Goal: Entertainment & Leisure: Consume media (video, audio)

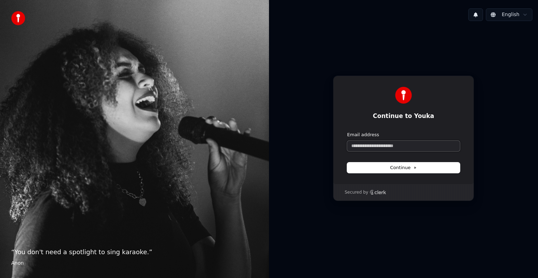
click at [415, 148] on input "Email address" at bounding box center [403, 146] width 113 height 11
click at [347, 132] on button "submit" at bounding box center [347, 132] width 0 height 0
click at [356, 146] on input "**********" at bounding box center [403, 146] width 113 height 11
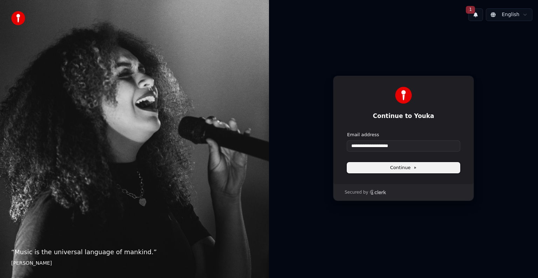
click at [433, 164] on button "Continue" at bounding box center [403, 168] width 113 height 11
click at [432, 168] on button "Continue" at bounding box center [403, 168] width 113 height 11
drag, startPoint x: 375, startPoint y: 146, endPoint x: 310, endPoint y: 144, distance: 65.9
click at [310, 144] on div "**********" at bounding box center [403, 138] width 269 height 223
click at [392, 147] on input "**********" at bounding box center [403, 146] width 113 height 11
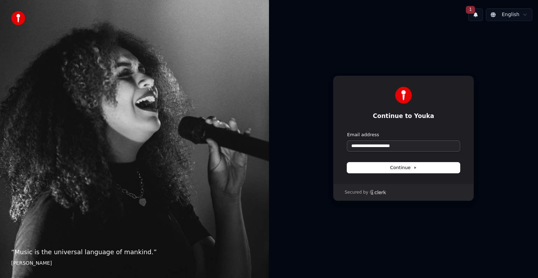
click at [347, 132] on button "submit" at bounding box center [347, 132] width 0 height 0
type input "**********"
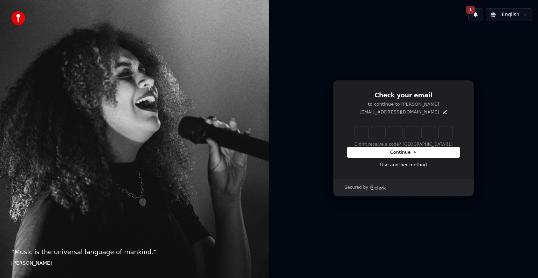
click at [361, 136] on input "Enter verification code" at bounding box center [403, 132] width 98 height 13
type input "******"
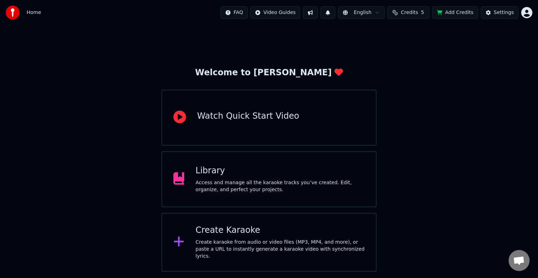
click at [245, 184] on div "Access and manage all the karaoke tracks you’ve created. Edit, organize, and pe…" at bounding box center [279, 186] width 169 height 14
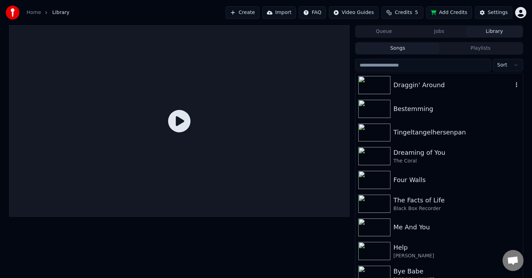
drag, startPoint x: 410, startPoint y: 90, endPoint x: 415, endPoint y: 98, distance: 9.1
click at [275, 90] on div "Draggin' Around" at bounding box center [438, 85] width 167 height 24
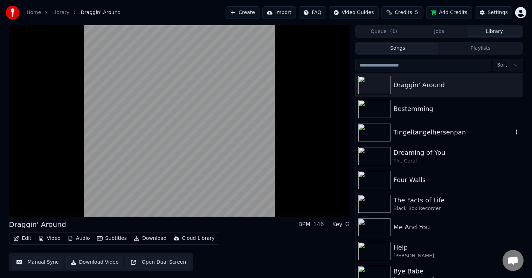
drag, startPoint x: 469, startPoint y: 137, endPoint x: 462, endPoint y: 138, distance: 6.7
click at [275, 137] on div "Tingeltangelhersenpan" at bounding box center [452, 132] width 119 height 10
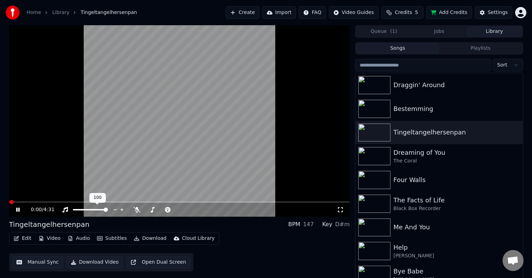
click at [51, 197] on video at bounding box center [179, 121] width 341 height 192
click at [61, 181] on video at bounding box center [179, 121] width 341 height 192
click at [43, 197] on div "0:01 / 4:31" at bounding box center [179, 121] width 341 height 192
click at [43, 197] on span at bounding box center [179, 201] width 341 height 1
click at [89, 178] on video at bounding box center [179, 121] width 341 height 192
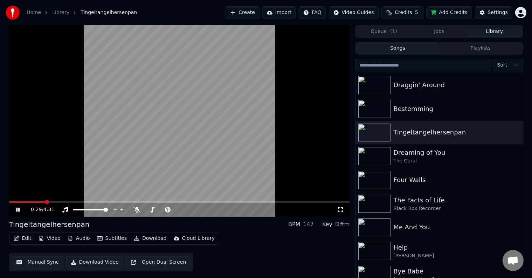
click at [61, 197] on span at bounding box center [179, 201] width 341 height 1
click at [69, 197] on span at bounding box center [179, 201] width 341 height 1
click at [66, 197] on span at bounding box center [68, 201] width 119 height 1
click at [182, 197] on span at bounding box center [183, 210] width 4 height 4
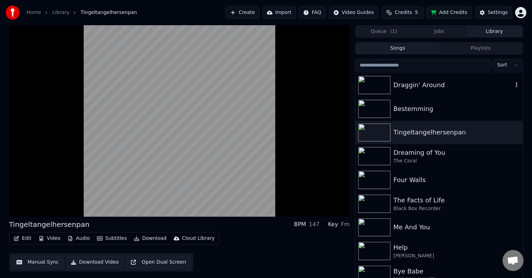
click at [275, 91] on div "Draggin' Around" at bounding box center [438, 85] width 167 height 24
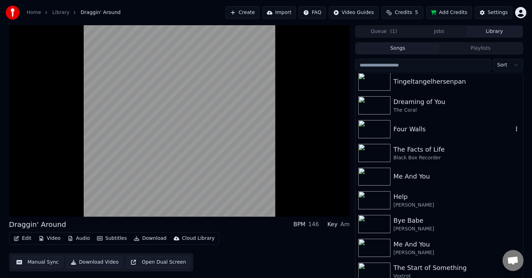
scroll to position [70, 0]
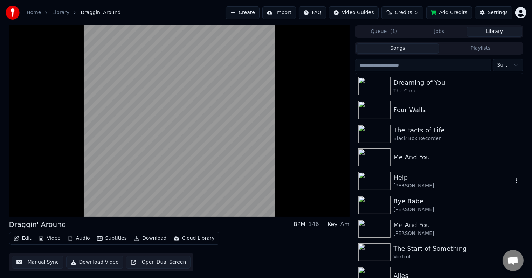
click at [275, 187] on div "[PERSON_NAME]" at bounding box center [452, 185] width 119 height 7
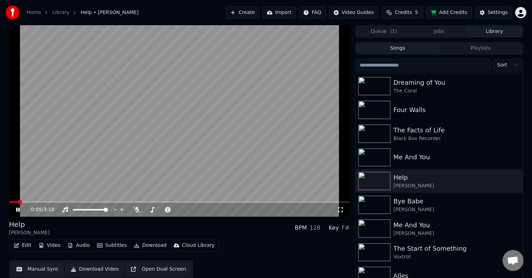
click at [17, 197] on span at bounding box center [13, 201] width 9 height 1
click at [186, 197] on span at bounding box center [177, 209] width 35 height 1
click at [13, 197] on video at bounding box center [179, 121] width 341 height 192
click at [14, 197] on span at bounding box center [41, 201] width 65 height 1
drag, startPoint x: 81, startPoint y: 171, endPoint x: 84, endPoint y: 174, distance: 4.2
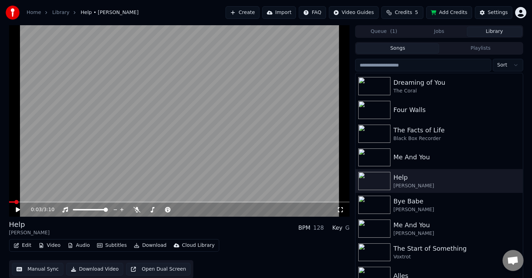
click at [84, 174] on video at bounding box center [179, 121] width 341 height 192
click at [189, 197] on span at bounding box center [188, 210] width 4 height 4
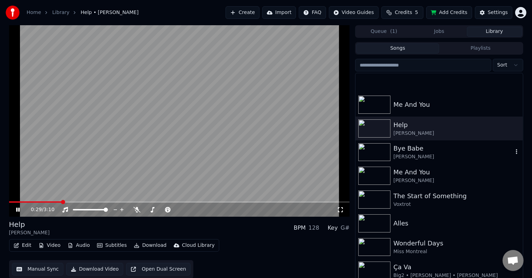
scroll to position [175, 0]
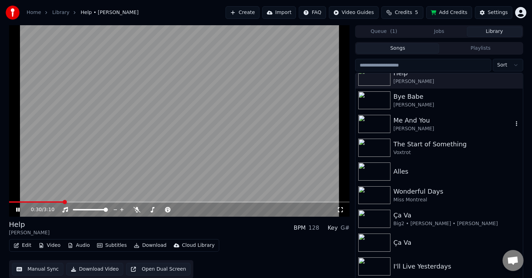
drag, startPoint x: 427, startPoint y: 127, endPoint x: 441, endPoint y: 134, distance: 15.0
click at [275, 127] on div "[PERSON_NAME]" at bounding box center [452, 128] width 119 height 7
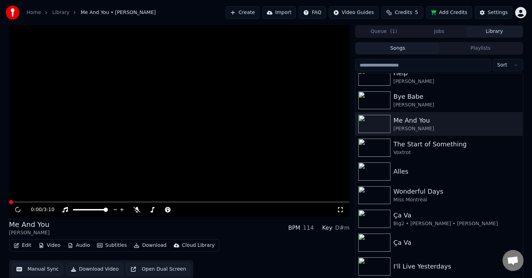
click at [67, 197] on span at bounding box center [179, 201] width 341 height 1
click at [104, 197] on video at bounding box center [179, 121] width 341 height 192
click at [106, 197] on span at bounding box center [179, 201] width 341 height 1
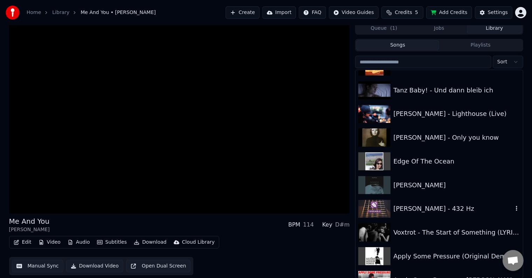
scroll to position [2242, 0]
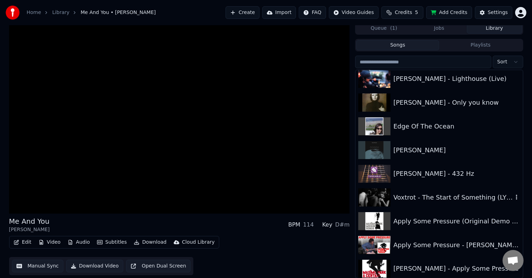
click at [275, 197] on div "Voxtrot - The Start of Something (LYRICS)" at bounding box center [438, 198] width 167 height 24
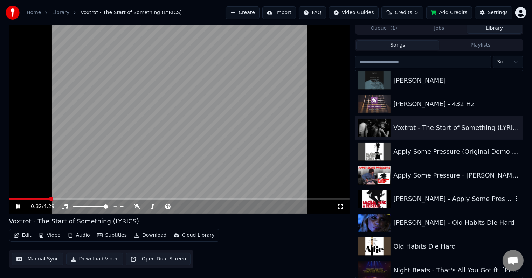
scroll to position [2382, 0]
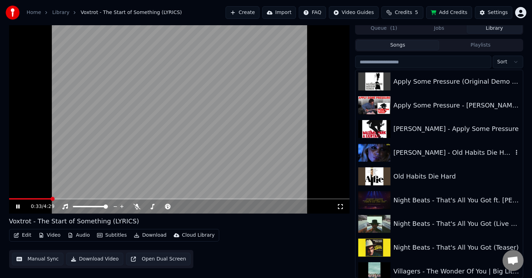
click at [275, 146] on div "[PERSON_NAME] - Old Habits Die Hard" at bounding box center [438, 153] width 167 height 24
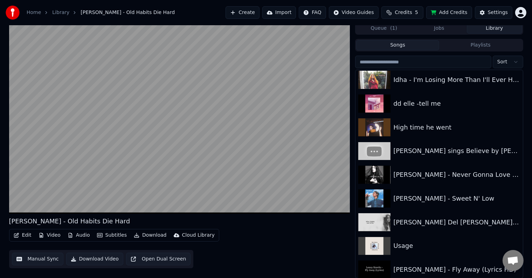
scroll to position [1436, 0]
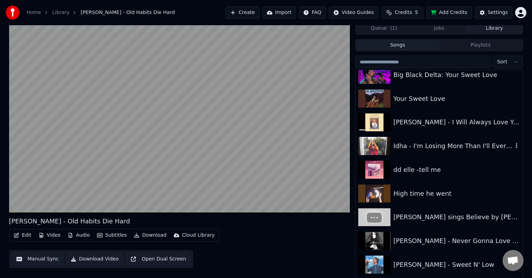
click at [275, 147] on div "Idha - I'm Losing More Than I'll Ever Have" at bounding box center [452, 146] width 119 height 10
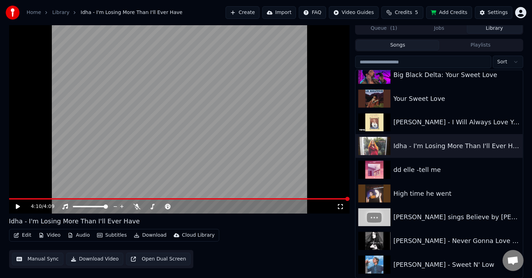
click at [275, 197] on div "[PERSON_NAME] - Sweet N' Low" at bounding box center [452, 265] width 119 height 10
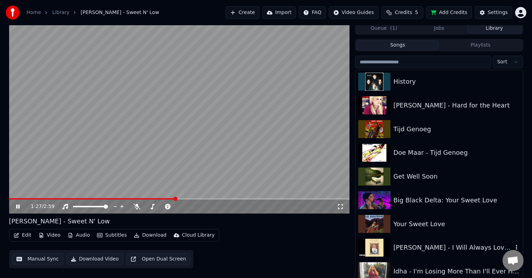
scroll to position [1296, 0]
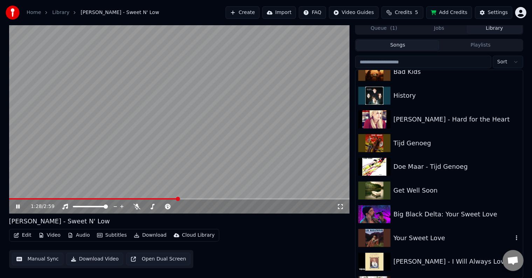
click at [275, 197] on div "Your Sweet Love" at bounding box center [452, 238] width 119 height 10
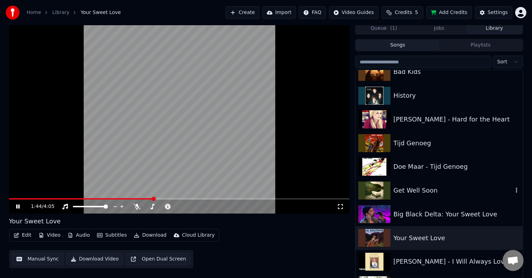
click at [275, 186] on div "Get Well Soon" at bounding box center [452, 191] width 119 height 10
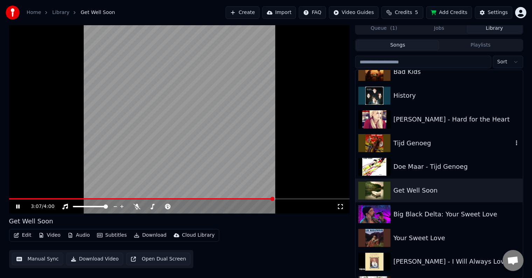
drag, startPoint x: 423, startPoint y: 145, endPoint x: 446, endPoint y: 139, distance: 23.5
click at [275, 145] on div "Tijd Genoeg" at bounding box center [452, 143] width 119 height 10
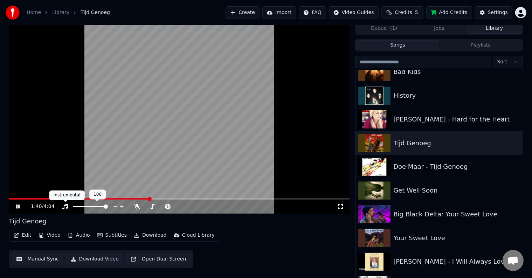
click at [60, 197] on div "Instrumental Instrumental" at bounding box center [66, 196] width 35 height 10
click at [43, 197] on video at bounding box center [179, 118] width 341 height 192
click at [53, 197] on span at bounding box center [80, 198] width 142 height 1
click at [81, 152] on video at bounding box center [179, 118] width 341 height 192
click at [275, 92] on div "History" at bounding box center [452, 96] width 119 height 10
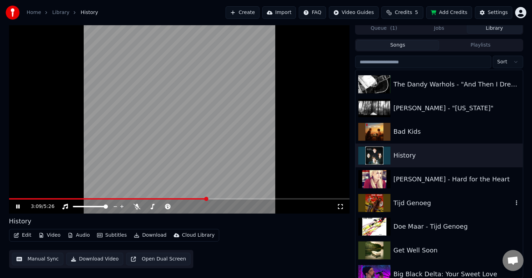
scroll to position [1191, 0]
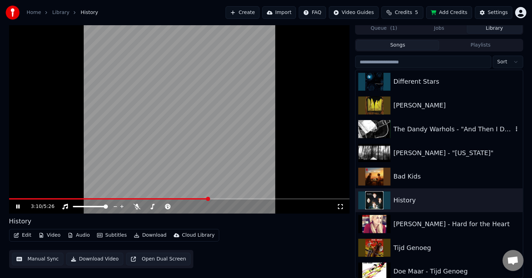
click at [275, 128] on div "The Dandy Warhols - "And Then I Dreamt of Yes"" at bounding box center [452, 129] width 119 height 10
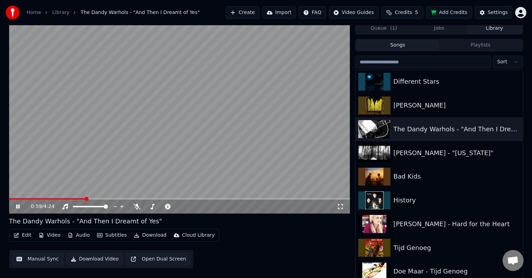
click at [31, 197] on video at bounding box center [179, 118] width 341 height 192
click at [27, 197] on span at bounding box center [47, 198] width 77 height 1
click at [32, 156] on video at bounding box center [179, 118] width 341 height 192
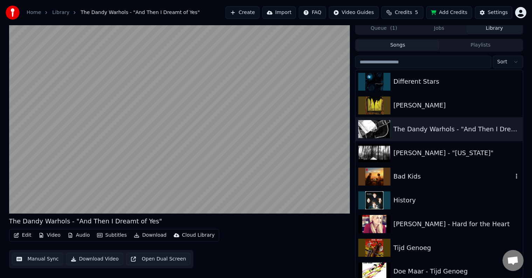
scroll to position [1121, 0]
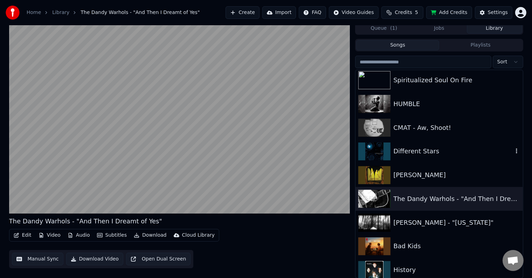
click at [275, 153] on div "Different Stars" at bounding box center [452, 151] width 119 height 10
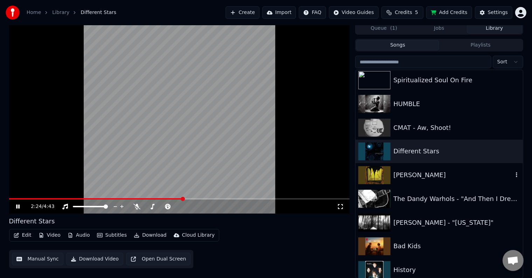
scroll to position [981, 0]
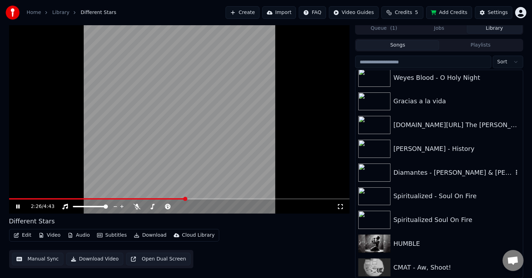
click at [275, 177] on div "Diamantes - [PERSON_NAME] & [PERSON_NAME] desde el #HollywoodBowl" at bounding box center [452, 173] width 119 height 10
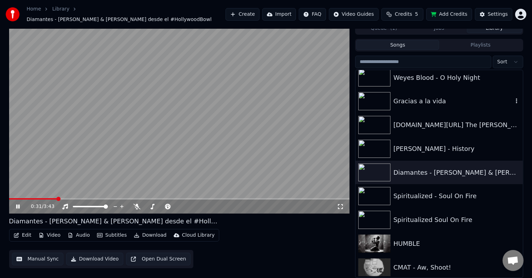
click at [275, 104] on div "Gracias a la vida" at bounding box center [452, 101] width 119 height 10
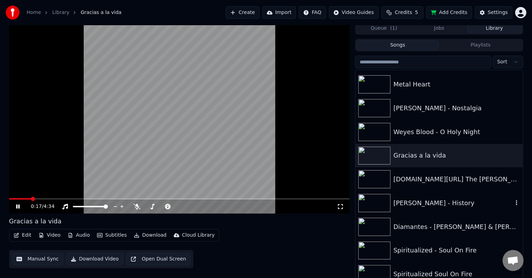
scroll to position [911, 0]
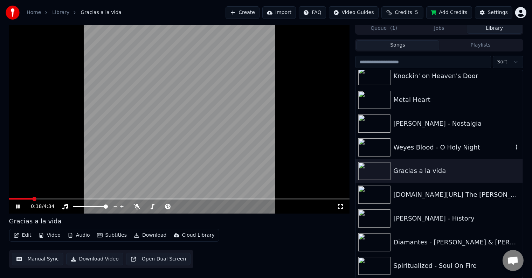
click at [275, 146] on div "Weyes Blood - O Holy Night" at bounding box center [452, 148] width 119 height 10
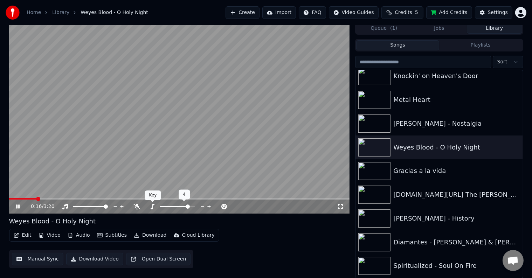
click at [155, 197] on icon at bounding box center [152, 207] width 7 height 6
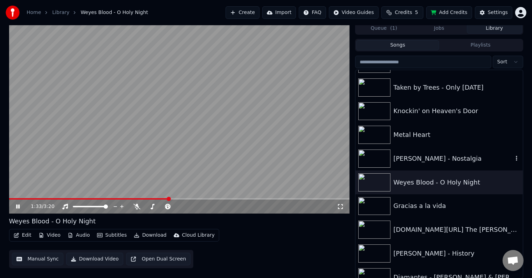
click at [275, 161] on div "[PERSON_NAME] - Nostalgia" at bounding box center [452, 159] width 119 height 10
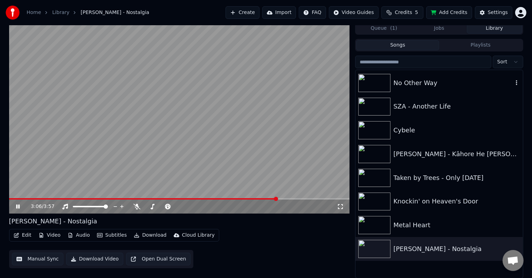
scroll to position [736, 0]
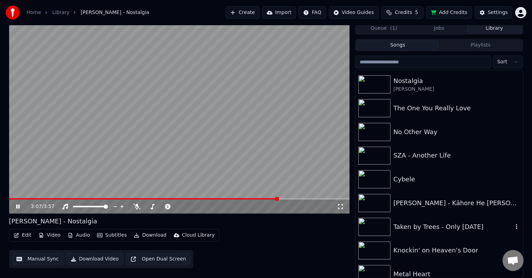
drag, startPoint x: 430, startPoint y: 229, endPoint x: 425, endPoint y: 225, distance: 6.7
click at [275, 197] on div "Taken by Trees - Only [DATE]" at bounding box center [452, 227] width 119 height 10
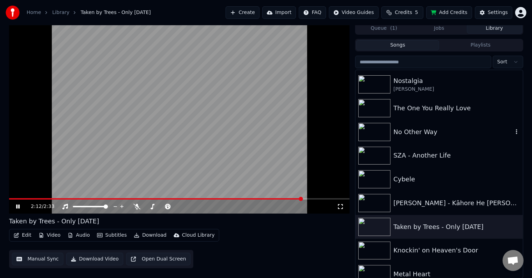
drag, startPoint x: 431, startPoint y: 127, endPoint x: 26, endPoint y: 53, distance: 412.0
click at [275, 127] on div "No Other Way" at bounding box center [452, 132] width 119 height 10
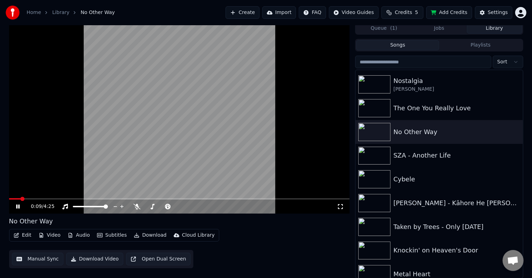
click at [21, 197] on span at bounding box center [15, 198] width 12 height 1
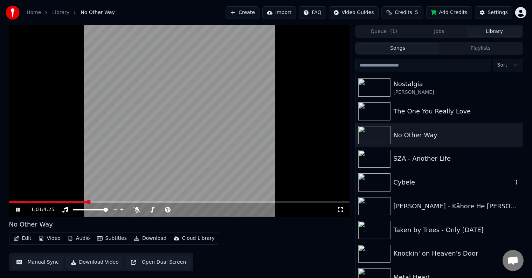
scroll to position [665, 0]
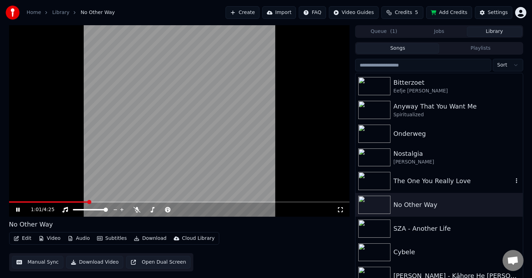
click at [275, 181] on div "The One You Really Love" at bounding box center [452, 181] width 119 height 10
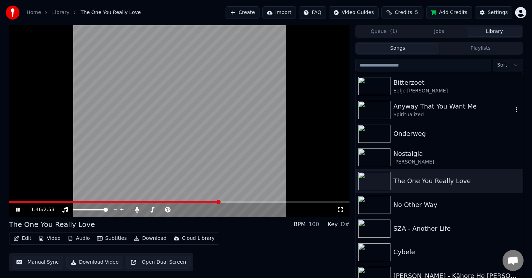
drag, startPoint x: 405, startPoint y: 116, endPoint x: 149, endPoint y: 104, distance: 256.0
click at [275, 116] on div "Spiritualized" at bounding box center [452, 114] width 119 height 7
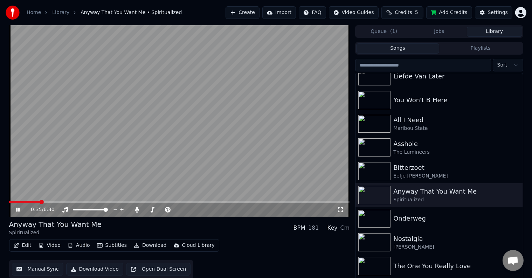
scroll to position [560, 0]
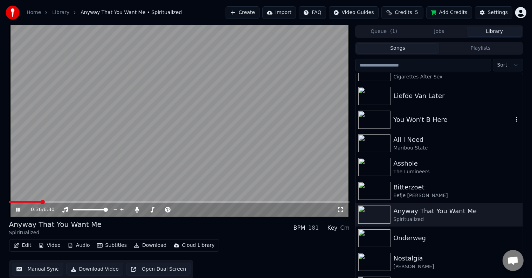
drag, startPoint x: 443, startPoint y: 125, endPoint x: 422, endPoint y: 128, distance: 21.2
click at [275, 125] on div "You Won't B Here" at bounding box center [438, 120] width 167 height 24
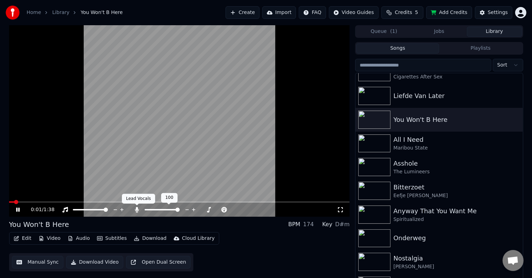
click at [138, 197] on icon at bounding box center [137, 210] width 4 height 6
click at [183, 197] on span at bounding box center [183, 210] width 4 height 4
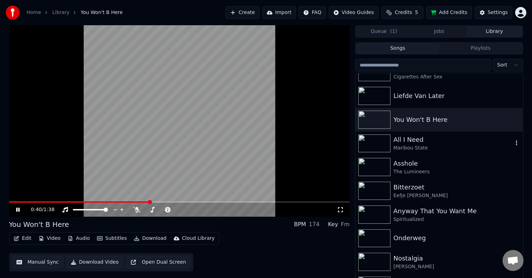
scroll to position [455, 0]
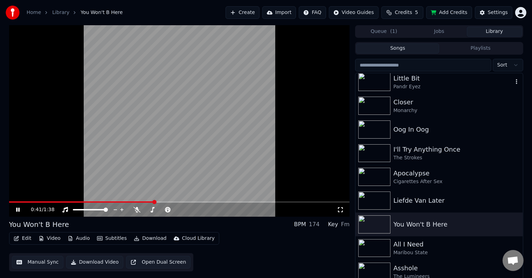
click at [275, 81] on div "Little Bit" at bounding box center [452, 79] width 119 height 10
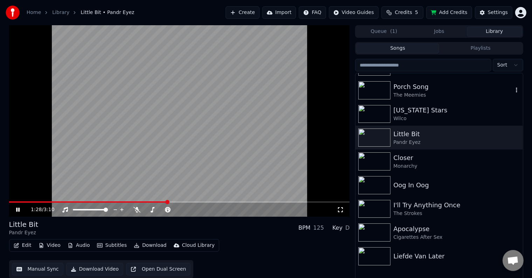
scroll to position [350, 0]
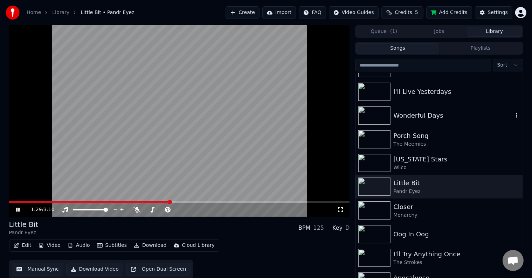
click at [275, 111] on div "Wonderful Days" at bounding box center [452, 116] width 119 height 10
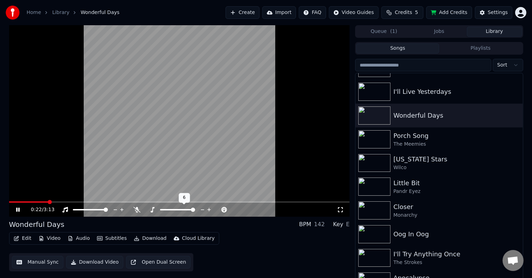
click at [195, 197] on span at bounding box center [193, 210] width 4 height 4
click at [13, 197] on span at bounding box center [11, 201] width 5 height 1
click at [179, 197] on span at bounding box center [177, 209] width 35 height 1
click at [166, 197] on span at bounding box center [166, 209] width 12 height 1
click at [9, 197] on span at bounding box center [12, 201] width 7 height 1
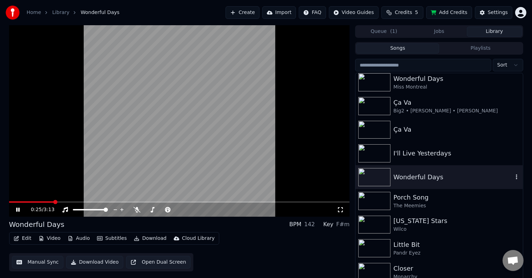
scroll to position [280, 0]
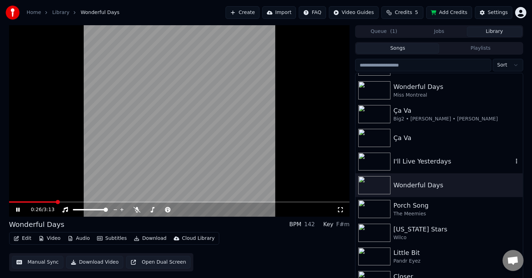
click at [275, 160] on div "I'll Live Yesterdays" at bounding box center [452, 162] width 119 height 10
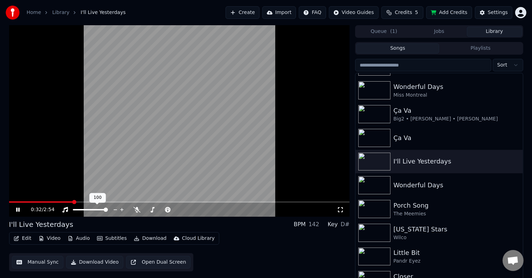
click at [16, 197] on span at bounding box center [41, 201] width 64 height 1
click at [151, 197] on div "0:04 / 2:54" at bounding box center [184, 209] width 306 height 7
click at [151, 197] on span at bounding box center [162, 209] width 35 height 1
click at [151, 197] on icon at bounding box center [152, 210] width 7 height 6
click at [158, 197] on span at bounding box center [158, 210] width 4 height 4
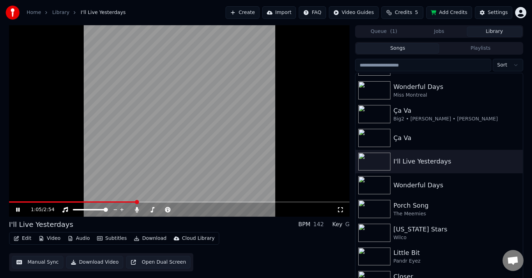
drag, startPoint x: 211, startPoint y: 94, endPoint x: 287, endPoint y: 109, distance: 76.9
click at [211, 94] on video at bounding box center [179, 121] width 341 height 192
